Goal: Task Accomplishment & Management: Complete application form

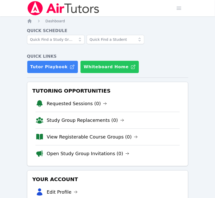
click at [99, 69] on button "Whiteboard Home" at bounding box center [109, 67] width 59 height 13
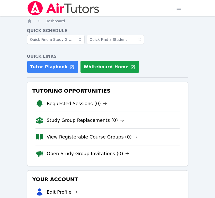
click at [150, 41] on div at bounding box center [107, 42] width 161 height 14
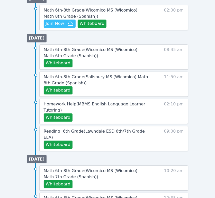
scroll to position [286, 0]
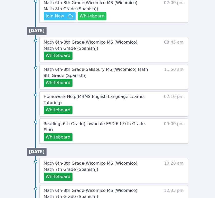
click at [84, 16] on button "Whiteboard" at bounding box center [92, 16] width 29 height 8
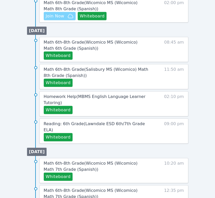
click at [62, 15] on span "Join Now" at bounding box center [55, 16] width 19 height 6
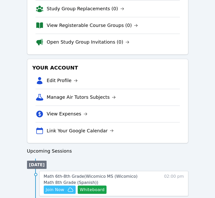
scroll to position [0, 0]
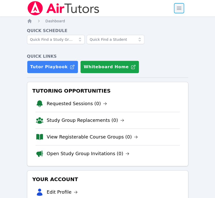
click at [181, 10] on span "button" at bounding box center [178, 8] width 11 height 11
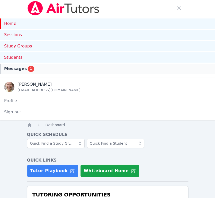
click at [99, 66] on div "Messages 1" at bounding box center [107, 69] width 207 height 6
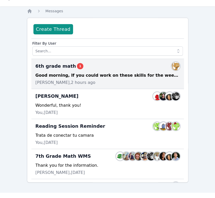
click at [98, 76] on div "Good morning, If you could work on these skills for the week of [DATE] and [DAT…" at bounding box center [107, 75] width 144 height 6
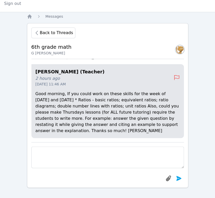
click at [98, 152] on textarea at bounding box center [107, 158] width 152 height 22
type textarea "Of course, thanks!"
click at [178, 179] on icon "submit" at bounding box center [178, 178] width 5 height 5
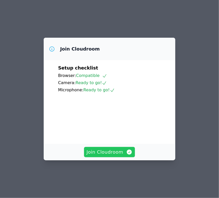
click at [120, 156] on span "Join Cloudroom" at bounding box center [110, 152] width 46 height 7
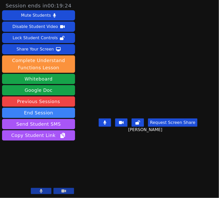
click at [106, 125] on icon at bounding box center [104, 123] width 3 height 4
click at [140, 125] on icon at bounding box center [137, 123] width 5 height 4
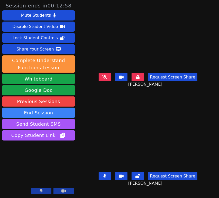
click at [105, 178] on icon at bounding box center [104, 176] width 3 height 4
click at [138, 179] on icon at bounding box center [137, 176] width 5 height 4
click at [106, 177] on icon at bounding box center [104, 176] width 5 height 4
click at [102, 176] on button at bounding box center [105, 176] width 12 height 8
click at [59, 49] on button "Share Your Screen" at bounding box center [38, 49] width 73 height 10
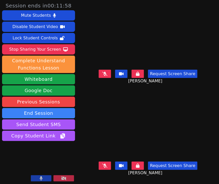
click at [105, 72] on icon at bounding box center [104, 74] width 5 height 4
click at [104, 163] on icon at bounding box center [104, 165] width 5 height 4
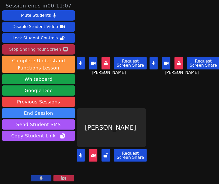
click at [58, 48] on div "Stop Sharing Your Screen" at bounding box center [35, 49] width 52 height 8
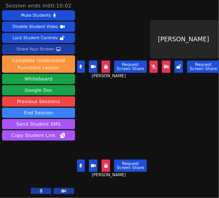
click at [47, 51] on div "Share Your Screen" at bounding box center [35, 49] width 38 height 8
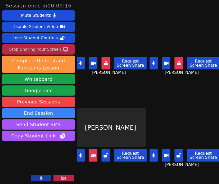
click at [93, 153] on icon at bounding box center [93, 155] width 5 height 4
click at [177, 153] on icon at bounding box center [179, 155] width 5 height 4
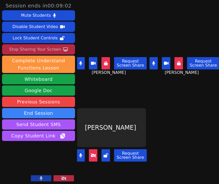
click at [93, 153] on icon at bounding box center [93, 155] width 5 height 4
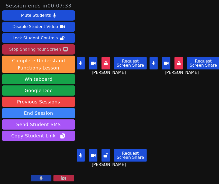
click at [177, 61] on icon at bounding box center [179, 63] width 4 height 4
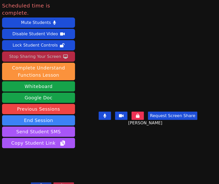
click at [29, 52] on div "Stop Sharing Your Screen" at bounding box center [35, 56] width 52 height 8
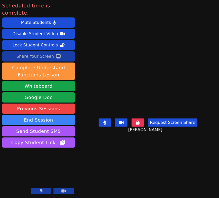
click at [31, 115] on button "End Session" at bounding box center [38, 120] width 73 height 10
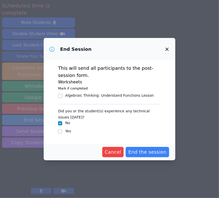
click at [60, 132] on input "Yes" at bounding box center [60, 132] width 4 height 4
checkbox input "true"
checkbox input "false"
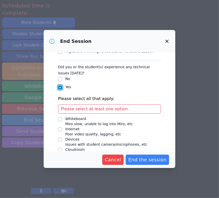
scroll to position [54, 0]
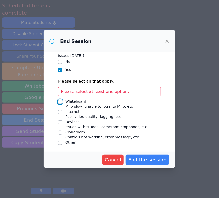
click at [60, 102] on input "Whiteboard Miro slow, unable to log into Miro, etc" at bounding box center [60, 102] width 4 height 4
checkbox input "true"
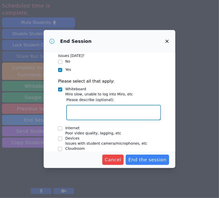
click at [84, 111] on textarea "Whiteboard Miro slow, unable to log into Miro, etc" at bounding box center [113, 112] width 95 height 15
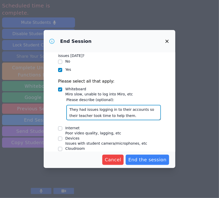
click at [118, 113] on textarea "They had issues logging in to their accounts so their teacher took time to help…" at bounding box center [113, 112] width 95 height 15
type textarea "They had issues logging in to their accounts so their teacher took time to help…"
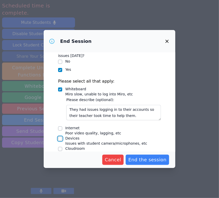
click at [60, 137] on input "Devices Issues with student camera/microphones, etc" at bounding box center [60, 139] width 4 height 4
checkbox input "true"
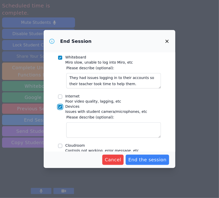
scroll to position [99, 0]
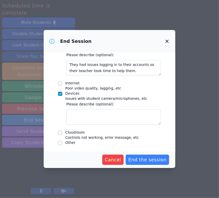
click at [86, 115] on textarea "Devices Issues with student camera/microphones, etc" at bounding box center [113, 116] width 95 height 15
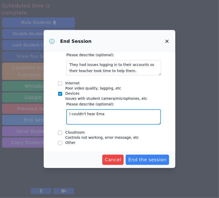
type textarea "I couldn't hear Eman"
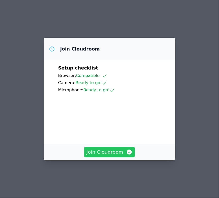
click at [93, 156] on span "Join Cloudroom" at bounding box center [110, 152] width 46 height 7
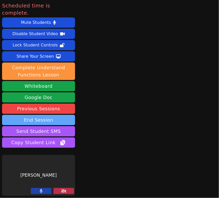
click at [40, 115] on button "End Session" at bounding box center [38, 120] width 73 height 10
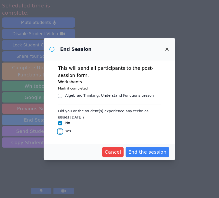
click at [62, 131] on input "Yes" at bounding box center [60, 132] width 4 height 4
checkbox input "true"
checkbox input "false"
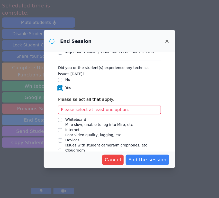
scroll to position [54, 0]
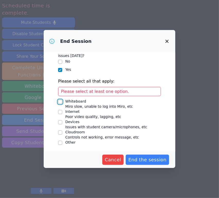
click at [59, 103] on input "Whiteboard Miro slow, unable to log into Miro, etc" at bounding box center [60, 102] width 4 height 4
checkbox input "true"
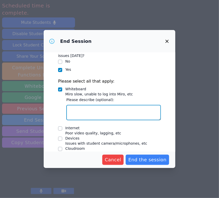
click at [83, 111] on textarea "Whiteboard Miro slow, unable to log into Miro, etc" at bounding box center [113, 112] width 95 height 15
paste textarea "They had issues logging in to their accounts so their teacher took time to help…"
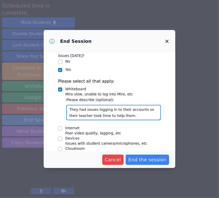
type textarea "They had issues logging in to their accounts so their teacher took time to help…"
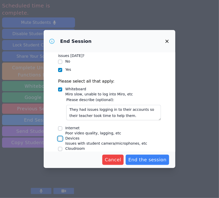
click at [61, 139] on input "Devices Issues with student camera/microphones, etc" at bounding box center [60, 139] width 4 height 4
checkbox input "true"
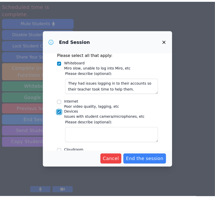
scroll to position [90, 0]
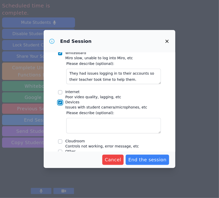
click at [103, 124] on textarea "Devices Issues with student camera/microphones, etc" at bounding box center [113, 125] width 95 height 15
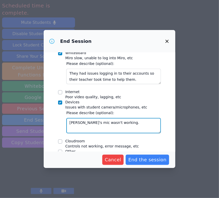
type textarea "Emanuel's mic wasn't working."
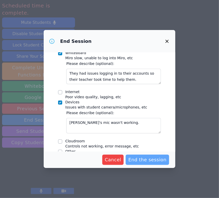
click at [145, 160] on span "End the session" at bounding box center [147, 160] width 38 height 7
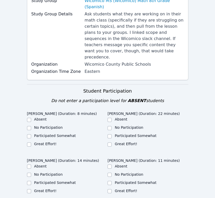
scroll to position [115, 0]
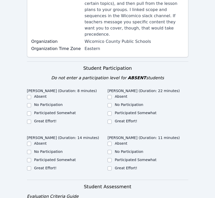
click at [132, 119] on label "Great Effort!" at bounding box center [126, 121] width 22 height 4
click at [112, 120] on input "Great Effort!" at bounding box center [109, 122] width 4 height 4
checkbox input "true"
click at [133, 166] on label "Great Effort!" at bounding box center [126, 168] width 22 height 4
click at [112, 167] on input "Great Effort!" at bounding box center [109, 169] width 4 height 4
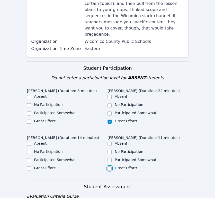
checkbox input "true"
click at [53, 166] on label "Great Effort!" at bounding box center [45, 168] width 22 height 4
click at [31, 167] on input "Great Effort!" at bounding box center [29, 169] width 4 height 4
checkbox input "true"
click at [52, 119] on label "Great Effort!" at bounding box center [45, 121] width 22 height 4
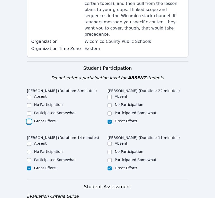
click at [31, 120] on input "Great Effort!" at bounding box center [29, 122] width 4 height 4
checkbox input "true"
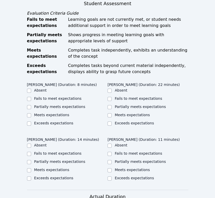
scroll to position [300, 0]
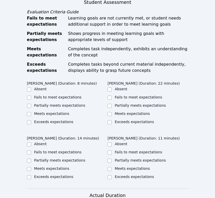
click at [29, 104] on input "Partially meets expectations" at bounding box center [29, 106] width 4 height 4
checkbox input "true"
click at [141, 104] on label "Partially meets expectations" at bounding box center [140, 106] width 51 height 4
click at [112, 104] on input "Partially meets expectations" at bounding box center [109, 106] width 4 height 4
checkbox input "true"
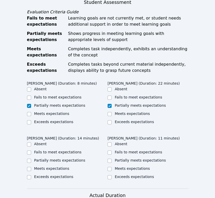
click at [29, 159] on input "Partially meets expectations" at bounding box center [29, 161] width 4 height 4
checkbox input "true"
click at [145, 159] on label "Partially meets expectations" at bounding box center [140, 161] width 51 height 4
click at [112, 159] on input "Partially meets expectations" at bounding box center [109, 161] width 4 height 4
checkbox input "true"
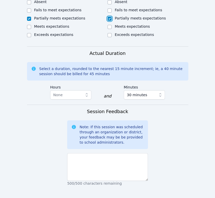
scroll to position [441, 0]
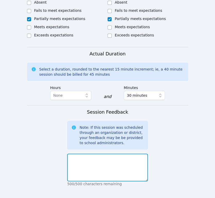
click at [130, 154] on textarea at bounding box center [107, 168] width 81 height 28
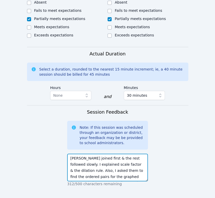
scroll to position [4, 0]
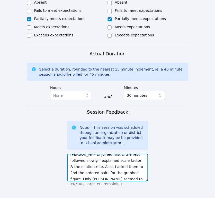
click at [79, 154] on textarea "Gena joined first & the rest followed slowly. I explained scale factor & the di…" at bounding box center [107, 168] width 81 height 28
click at [131, 157] on textarea "Gena joined first & the rest followed slowly. I explained scale factor & the di…" at bounding box center [107, 168] width 81 height 28
click at [121, 160] on textarea "Gena joined first & the rest followed slowly. I explained scale factor & the di…" at bounding box center [107, 168] width 81 height 28
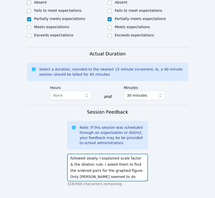
scroll to position [0, 0]
click at [104, 160] on textarea "Gena joined first & the rest followed slowly. I explained scale factor & the di…" at bounding box center [107, 168] width 81 height 28
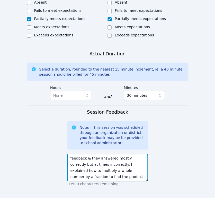
scroll to position [56, 0]
click at [135, 159] on textarea "Gena joined first & the rest followed slowly. I explained scale factor & the di…" at bounding box center [107, 168] width 81 height 28
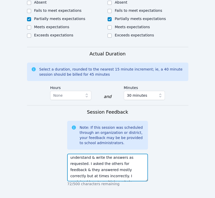
click at [98, 154] on textarea "Gena joined first & the rest followed slowly. I explained scale factor & the di…" at bounding box center [107, 168] width 81 height 28
click at [76, 154] on textarea "Gena joined first & the rest followed slowly. I explained scale factor & the di…" at bounding box center [107, 168] width 81 height 28
click at [138, 154] on textarea "Gena joined first & the rest followed slowly. I explained scale factor & the di…" at bounding box center [107, 168] width 81 height 28
click at [108, 154] on textarea "Gena joined first & the rest followed slowly. I explained scale factor & the di…" at bounding box center [107, 168] width 81 height 28
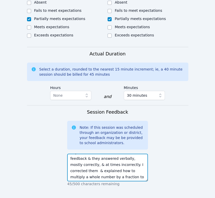
scroll to position [43, 0]
click at [122, 160] on textarea "Gena joined first & the rest followed slowly. I explained scale factor & the di…" at bounding box center [107, 168] width 81 height 28
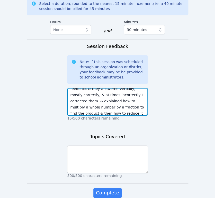
scroll to position [513, 0]
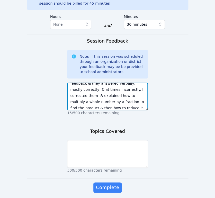
type textarea "Gena joined first & the rest followed slowly. I explained scale factor & the di…"
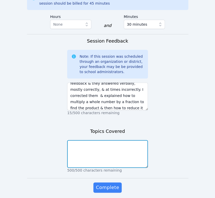
click at [90, 140] on textarea at bounding box center [107, 154] width 81 height 28
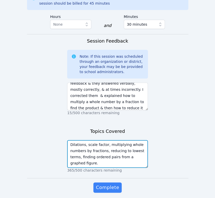
type textarea "Dilations, scale factor, multiplying whole numbers by fractions, reducing to lo…"
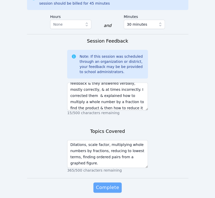
click at [111, 183] on button "Complete" at bounding box center [107, 188] width 28 height 10
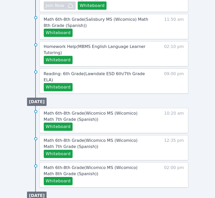
scroll to position [321, 0]
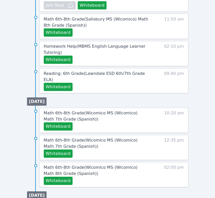
click at [61, 177] on button "Whiteboard" at bounding box center [58, 181] width 29 height 8
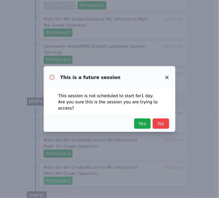
click at [143, 123] on span "Yes" at bounding box center [142, 123] width 11 height 7
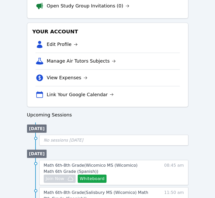
scroll to position [0, 0]
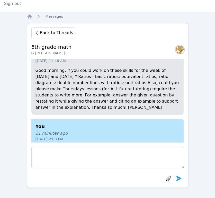
scroll to position [-46, 0]
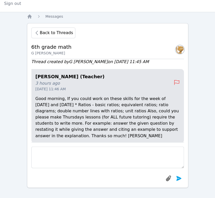
drag, startPoint x: 81, startPoint y: 89, endPoint x: 35, endPoint y: 100, distance: 46.6
click at [35, 100] on p "Good morning, If you could work on these skills for the week of [DATE] and [DAT…" at bounding box center [107, 117] width 144 height 43
copy p "Good morning, If you could work on these skills for the week of [DATE] and [DAT…"
click at [29, 19] on icon "Breadcrumb" at bounding box center [29, 16] width 5 height 5
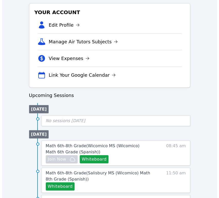
scroll to position [337, 0]
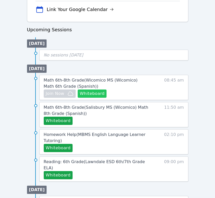
click at [97, 96] on button "Whiteboard" at bounding box center [92, 94] width 29 height 8
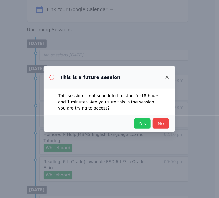
click at [147, 121] on span "Yes" at bounding box center [142, 123] width 11 height 7
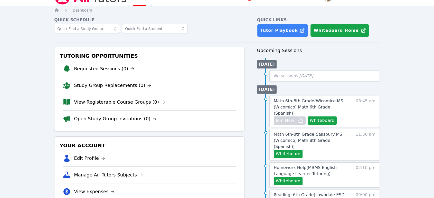
scroll to position [0, 0]
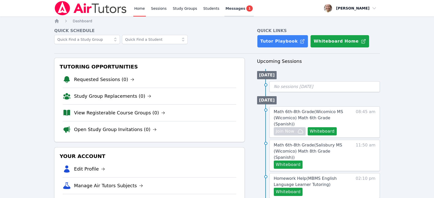
click at [215, 8] on span "Messages" at bounding box center [236, 8] width 20 height 5
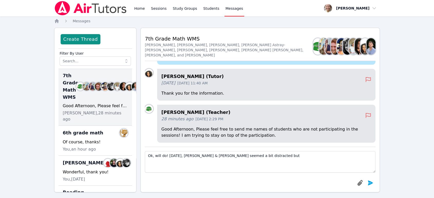
click at [189, 157] on textarea "Ok, will do! Today, Rafael & Carlos seemed a bit distracted but" at bounding box center [260, 162] width 231 height 22
click at [204, 157] on textarea "Ok, will do! Today, Rafael mostly & Carlos seemed a bit distracted but" at bounding box center [260, 162] width 231 height 22
click at [215, 157] on textarea "Ok, will do! Today, Rafael mostly & at one point Carlos seemed a bit distracted…" at bounding box center [260, 162] width 231 height 22
click at [152, 156] on textarea "Ok, will do! Today, Rafael mostly & at one point Carlos seemed a bit distracted…" at bounding box center [260, 162] width 231 height 22
drag, startPoint x: 209, startPoint y: 158, endPoint x: 254, endPoint y: 157, distance: 44.5
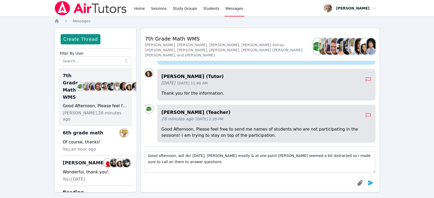
click at [215, 157] on textarea "Good afternoon, will do! Today, Rafael mostly & at one point Carlos seemed a bi…" at bounding box center [260, 162] width 231 height 22
click at [215, 158] on textarea "Good afternoon, will do! Today, Rafael seemed a bit distracted so I made sure t…" at bounding box center [260, 162] width 231 height 22
click at [199, 157] on textarea "Good afternoon, will do! Today, Rafael seemed a bit distracted as well as Carlo…" at bounding box center [260, 162] width 231 height 22
click at [194, 162] on textarea "Good afternoon, will do! Today, everyone participated but Rafael seemed a bit d…" at bounding box center [260, 162] width 231 height 22
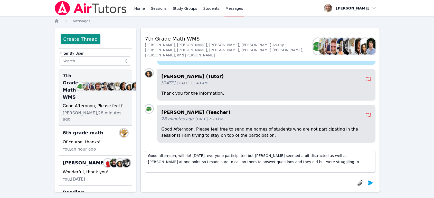
drag, startPoint x: 256, startPoint y: 164, endPoint x: 240, endPoint y: 157, distance: 18.1
click at [215, 157] on textarea "Good afternoon, will do! Today, everyone participated but Rafael seemed a bit d…" at bounding box center [260, 162] width 231 height 22
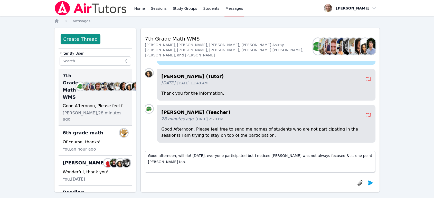
click at [215, 159] on textarea "Good afternoon, will do! Today, everyone participated but I noticed Rafael was …" at bounding box center [260, 162] width 231 height 22
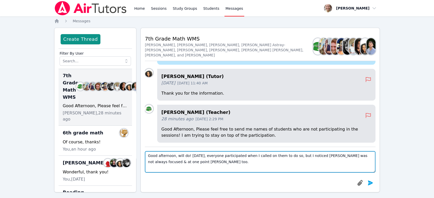
click at [177, 162] on textarea "Good afternoon, will do! Today, everyone participated when I called on them to …" at bounding box center [260, 162] width 231 height 22
click at [177, 155] on textarea "Good afternoon, will do! Today, everyone participated when I called on them to …" at bounding box center [260, 162] width 231 height 22
click at [205, 162] on textarea "Good afternoon, thanks for that, will do! Today, everyone participated when I c…" at bounding box center [260, 162] width 231 height 22
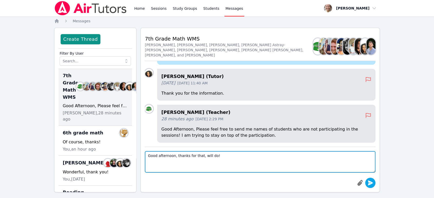
type textarea "Good afternoon, thanks for that, will do!"
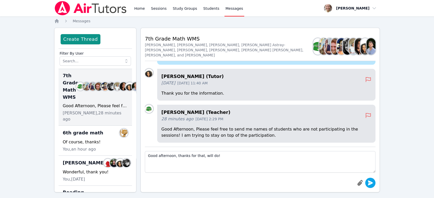
click at [215, 185] on icon "submit" at bounding box center [370, 183] width 5 height 5
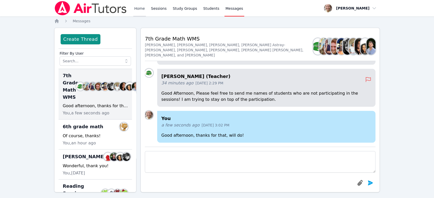
click at [141, 11] on link "Home" at bounding box center [139, 8] width 13 height 16
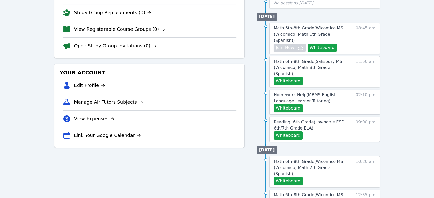
scroll to position [86, 0]
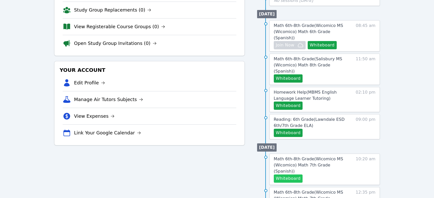
click at [215, 175] on button "Whiteboard" at bounding box center [288, 179] width 29 height 8
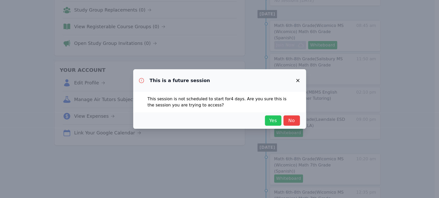
click at [215, 123] on span "Yes" at bounding box center [272, 120] width 11 height 7
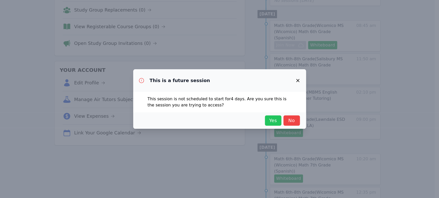
click at [215, 119] on span "Yes" at bounding box center [272, 120] width 11 height 7
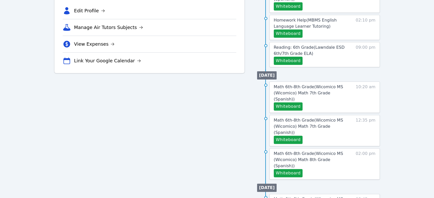
scroll to position [163, 0]
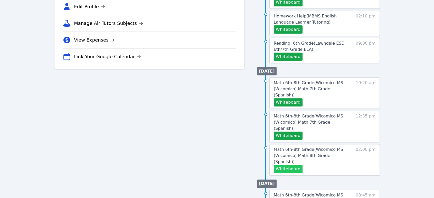
click at [215, 165] on button "Whiteboard" at bounding box center [288, 169] width 29 height 8
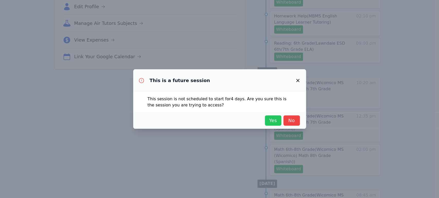
click at [215, 119] on span "Yes" at bounding box center [272, 120] width 11 height 7
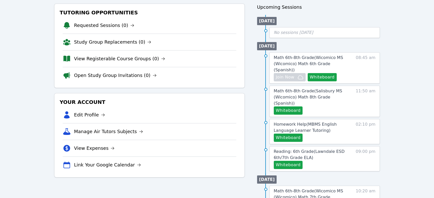
scroll to position [50, 0]
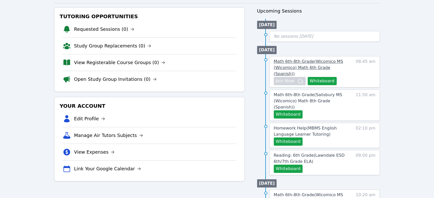
click at [215, 64] on link "Math 6th-8th Grade ( Wicomico MS (Wicomico) Math 6th Grade (Spanish) )" at bounding box center [312, 68] width 76 height 19
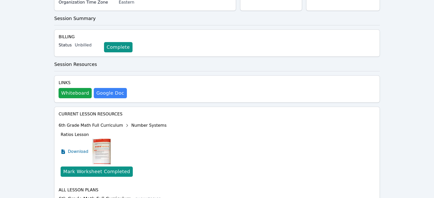
scroll to position [149, 0]
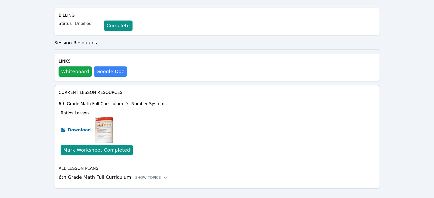
click at [76, 127] on span "Download" at bounding box center [79, 130] width 23 height 6
click at [137, 175] on div "Show Topics" at bounding box center [151, 177] width 33 height 5
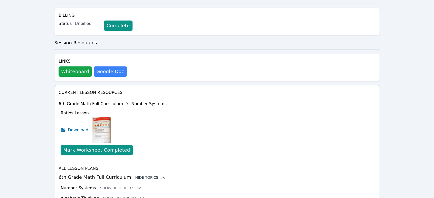
scroll to position [191, 0]
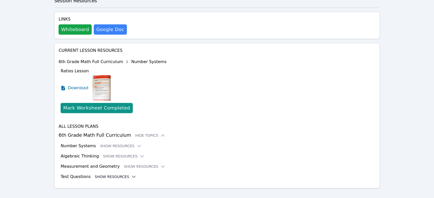
click at [111, 174] on button "Show Resources" at bounding box center [116, 176] width 42 height 5
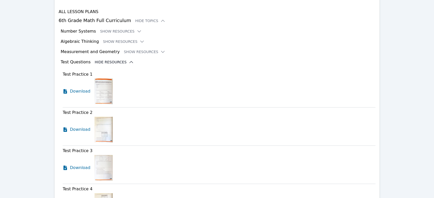
scroll to position [309, 0]
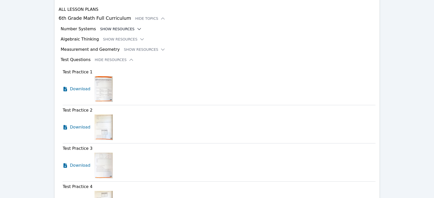
click at [122, 26] on button "Show Resources" at bounding box center [121, 28] width 42 height 5
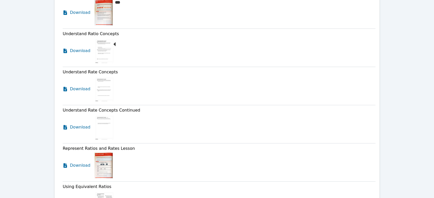
scroll to position [355, 0]
click at [83, 85] on span "Download" at bounding box center [81, 88] width 23 height 6
click at [83, 124] on span "Download" at bounding box center [81, 127] width 23 height 6
click at [80, 47] on span "Download" at bounding box center [81, 50] width 23 height 6
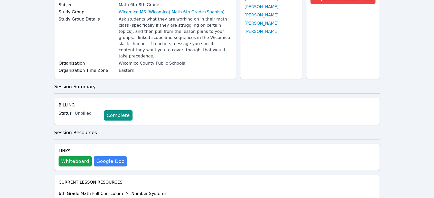
scroll to position [0, 0]
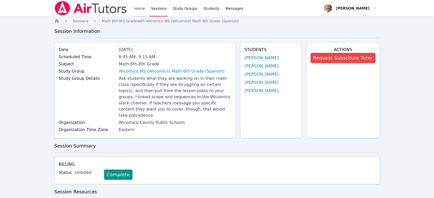
click at [139, 12] on link "Home" at bounding box center [139, 8] width 13 height 16
